Goal: Navigation & Orientation: Find specific page/section

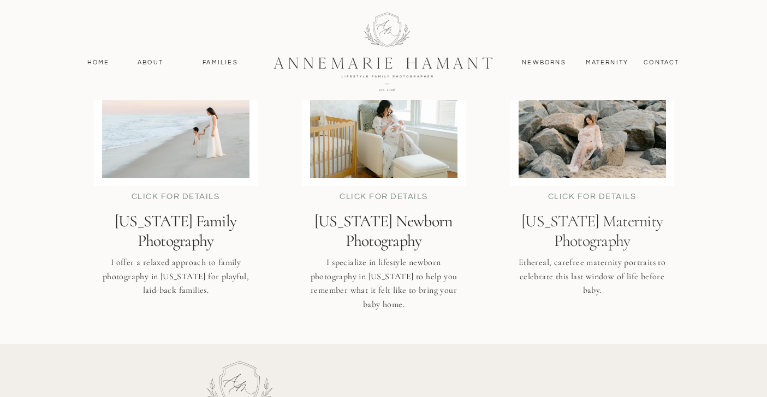
scroll to position [2705, 0]
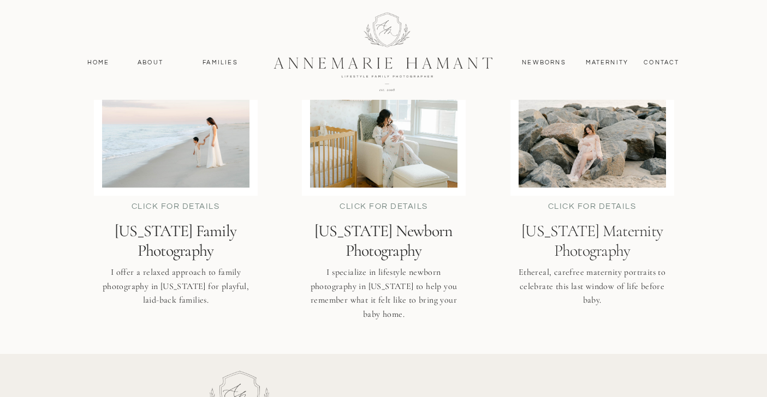
click at [568, 207] on div "click for details" at bounding box center [592, 207] width 112 height 13
click at [589, 229] on h2 "[US_STATE] Maternity Photography" at bounding box center [592, 241] width 187 height 39
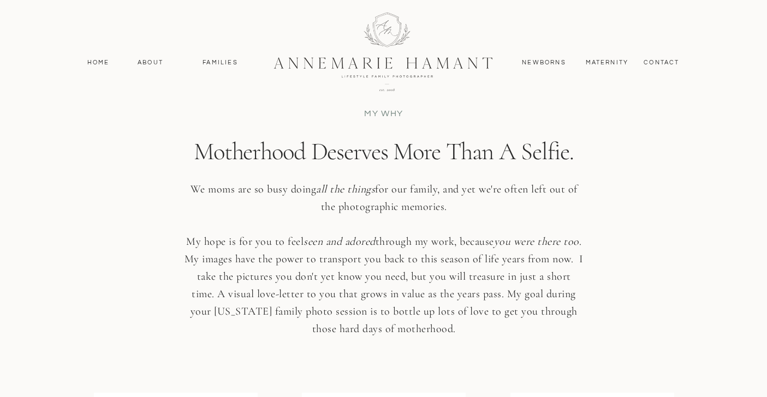
scroll to position [2400, 0]
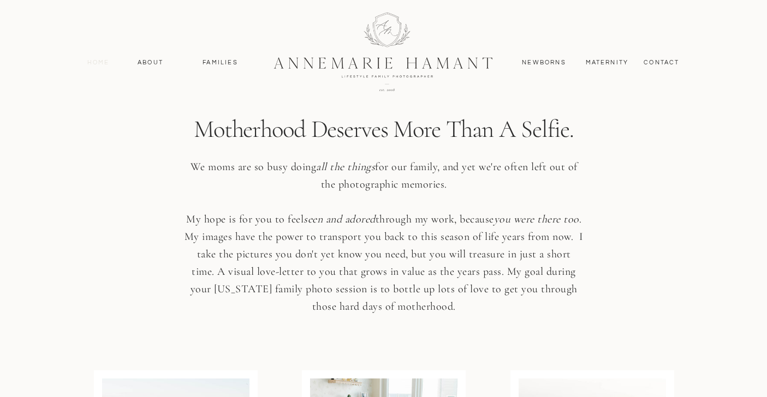
click at [91, 61] on nav "Home" at bounding box center [98, 63] width 32 height 10
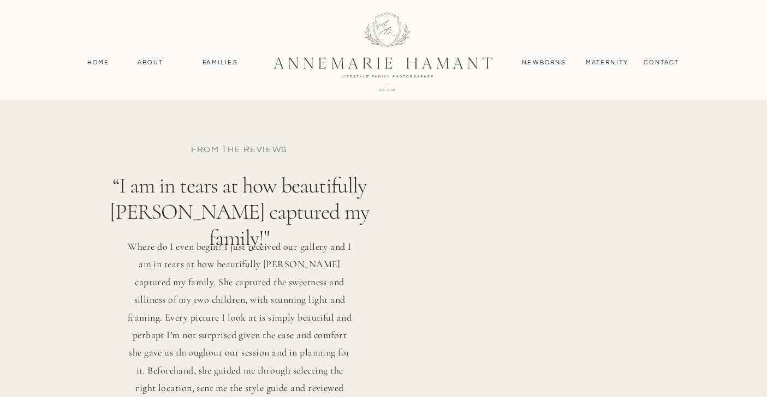
scroll to position [3044, 0]
